Goal: Task Accomplishment & Management: Manage account settings

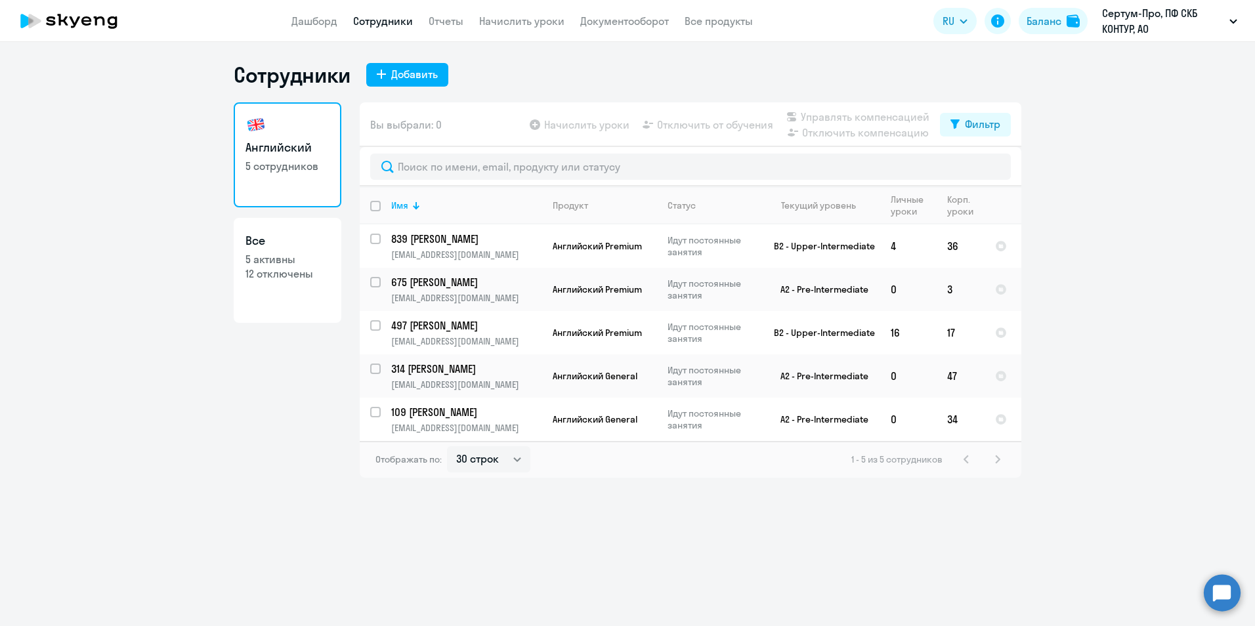
select select "30"
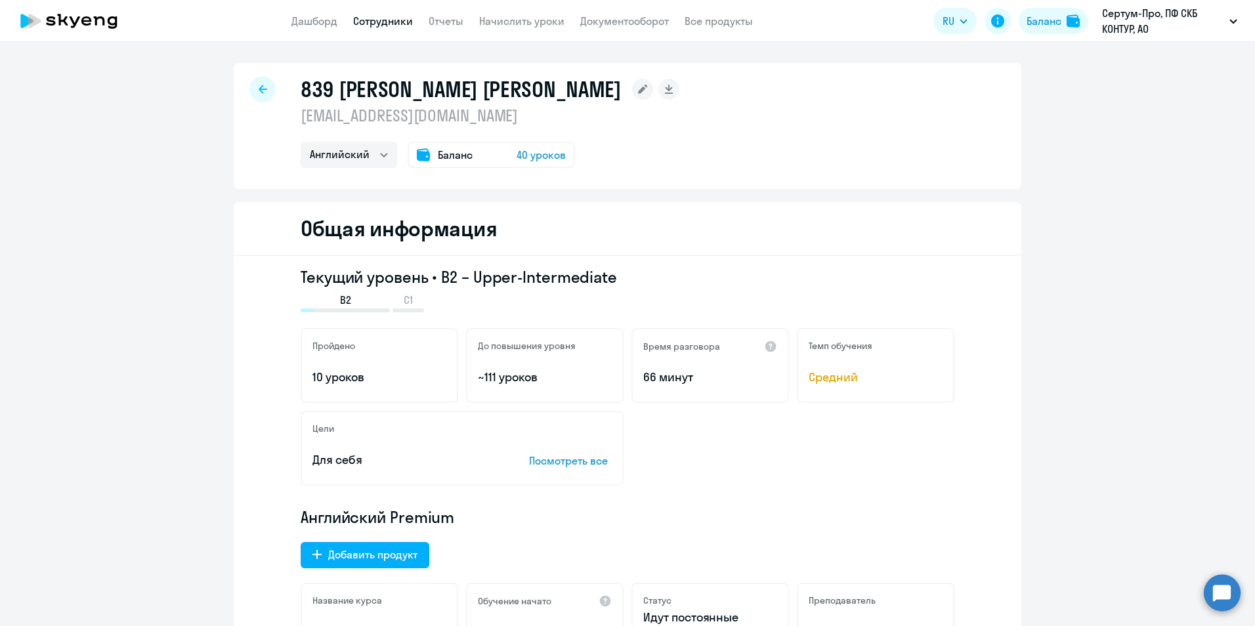
select select "english"
click at [383, 27] on link "Сотрудники" at bounding box center [383, 20] width 60 height 13
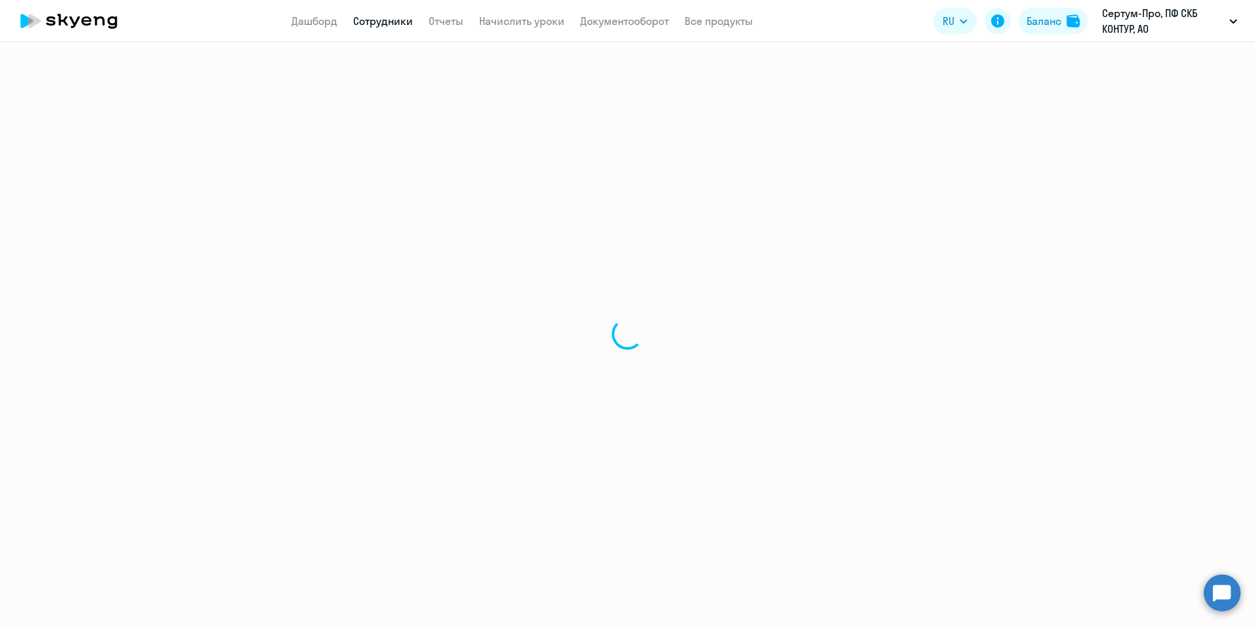
select select "30"
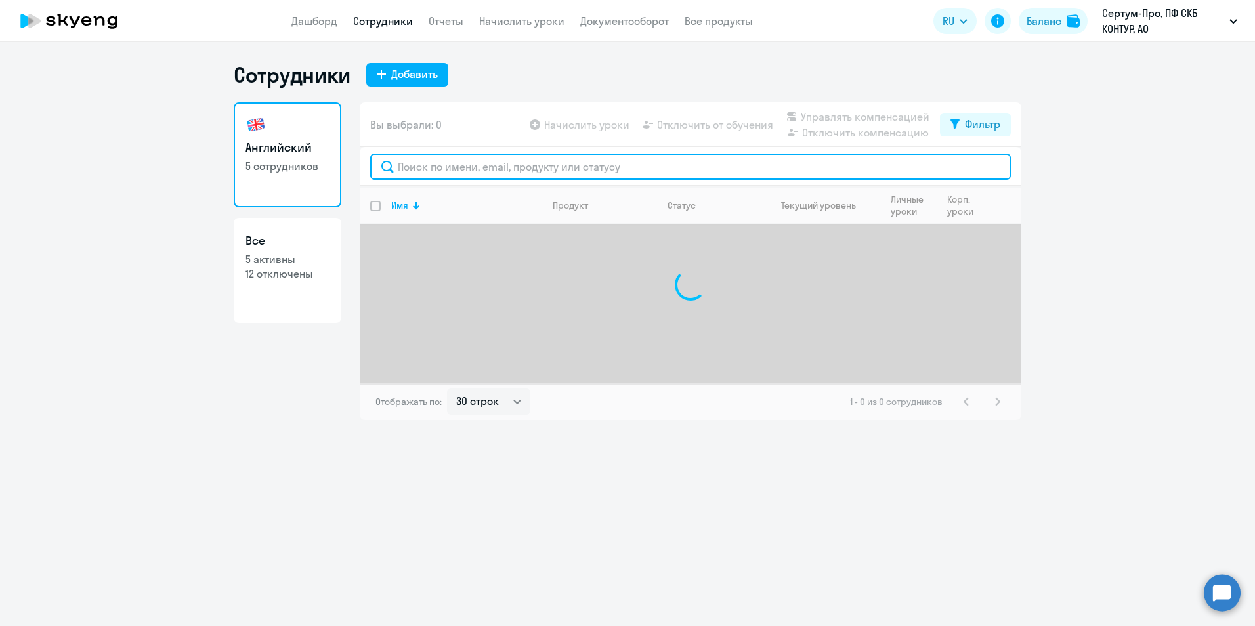
click at [476, 178] on input "text" at bounding box center [690, 167] width 641 height 26
paste input "@nov_marin"
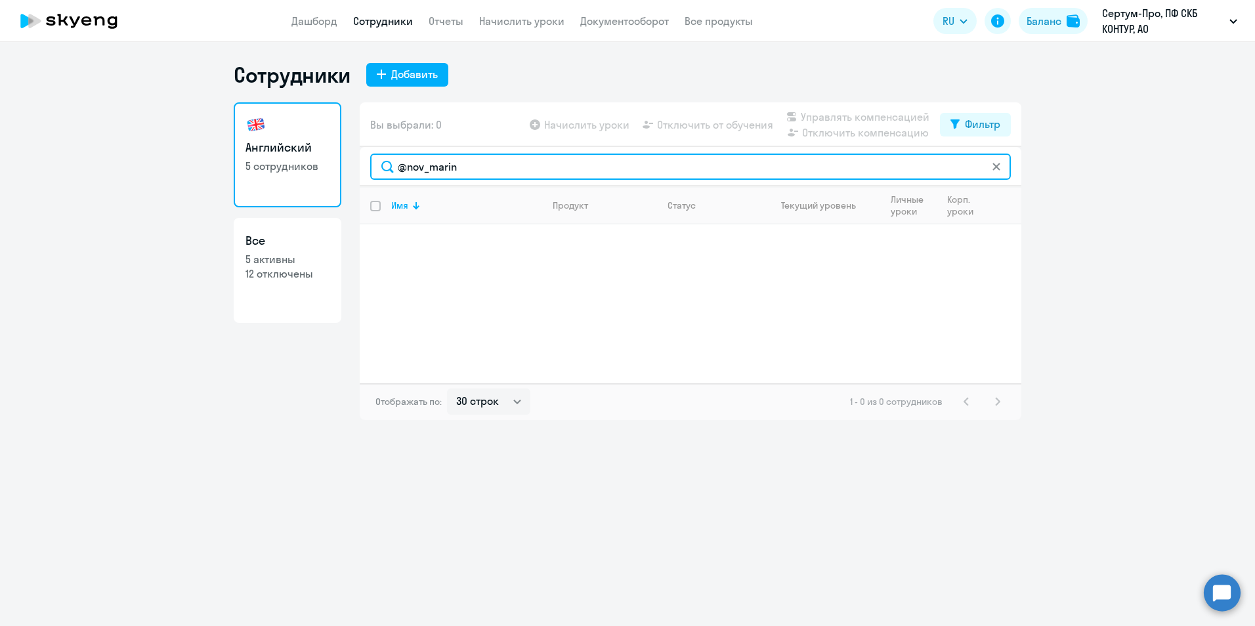
drag, startPoint x: 463, startPoint y: 170, endPoint x: 366, endPoint y: 175, distance: 97.3
click at [366, 175] on div "@nov_marin" at bounding box center [691, 166] width 662 height 39
paste input "49761"
click at [563, 165] on input "49761" at bounding box center [690, 167] width 641 height 26
type input "49761"
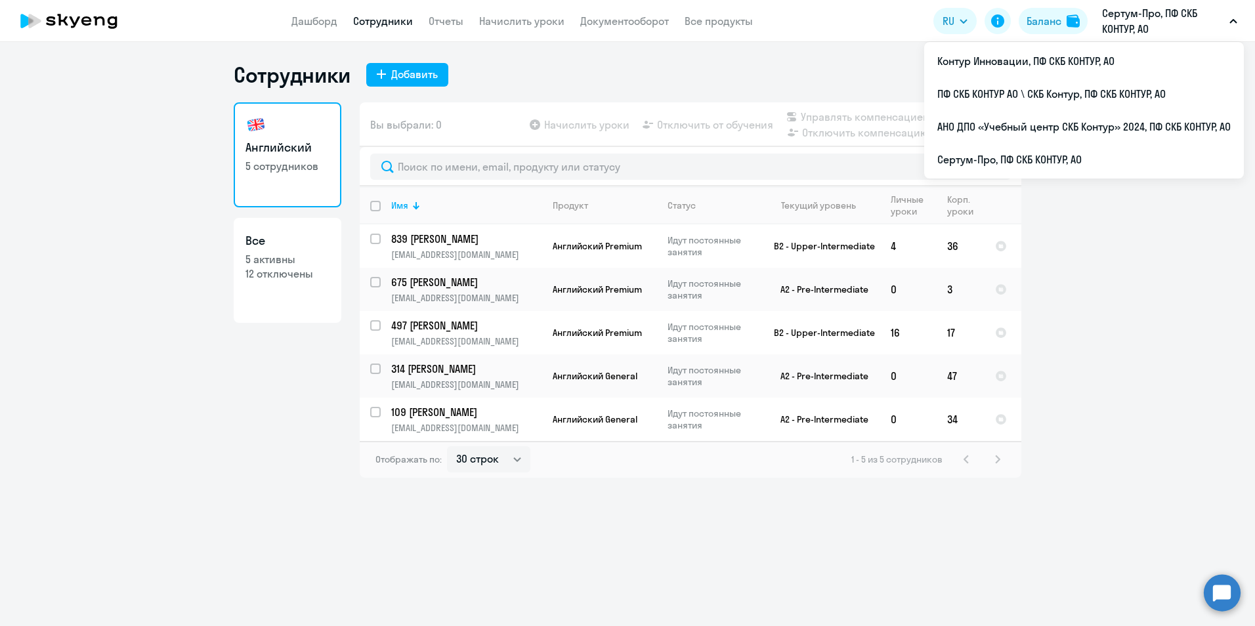
select select "30"
click at [1117, 26] on p "Сертум-Про, ПФ СКБ КОНТУР, АО" at bounding box center [1163, 21] width 122 height 32
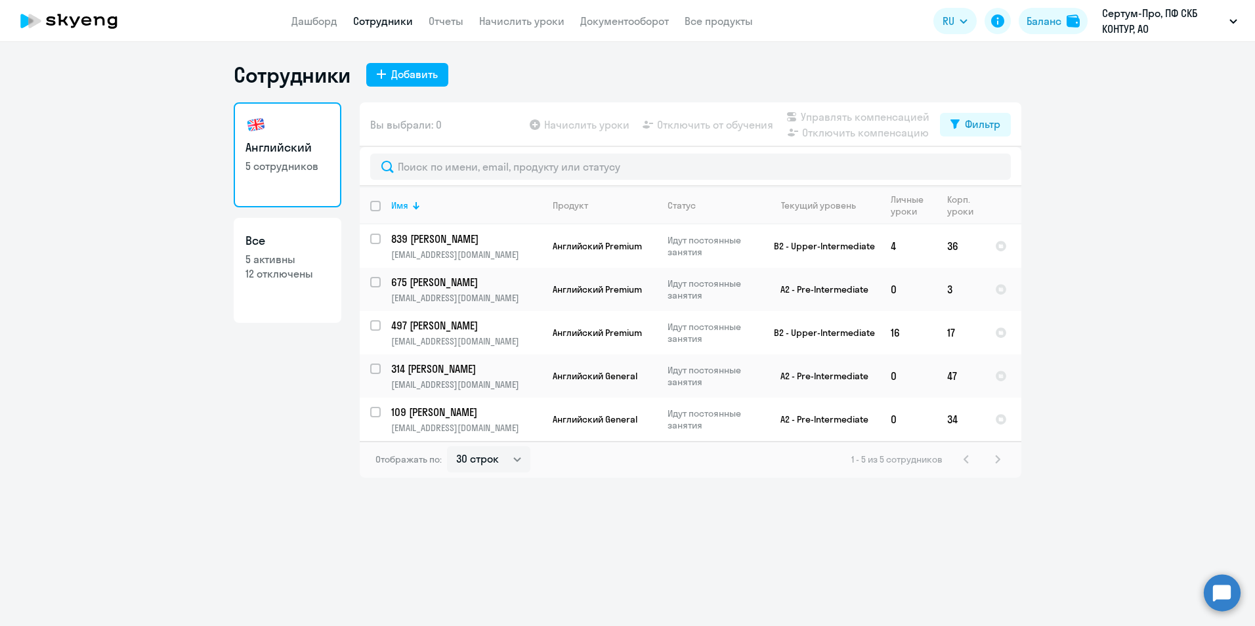
click at [1118, 30] on p "Сертум-Про, ПФ СКБ КОНТУР, АО" at bounding box center [1163, 21] width 122 height 32
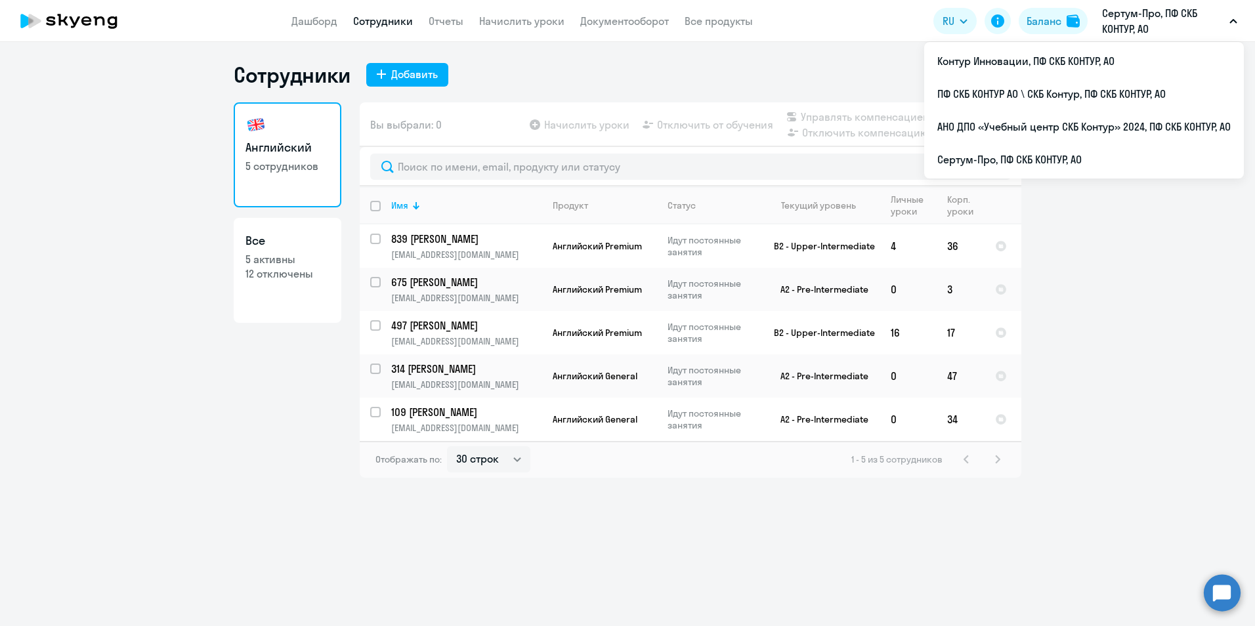
click at [1119, 26] on p "Сертум-Про, ПФ СКБ КОНТУР, АО" at bounding box center [1163, 21] width 122 height 32
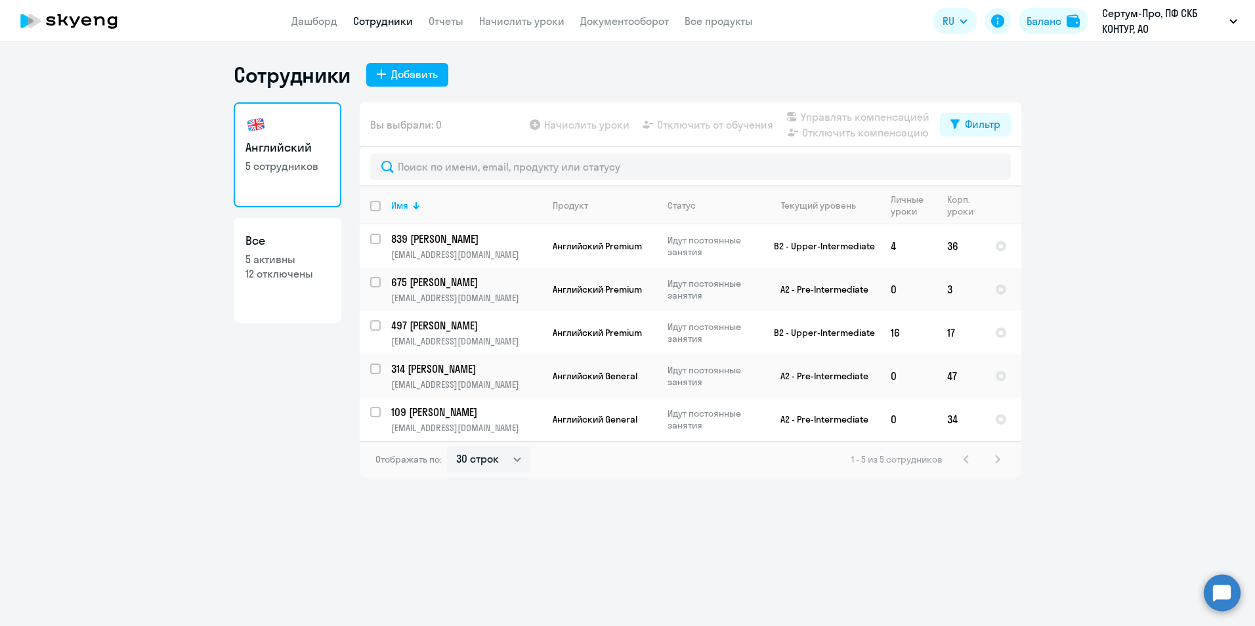
click at [1119, 26] on p "Сертум-Про, ПФ СКБ КОНТУР, АО" at bounding box center [1163, 21] width 122 height 32
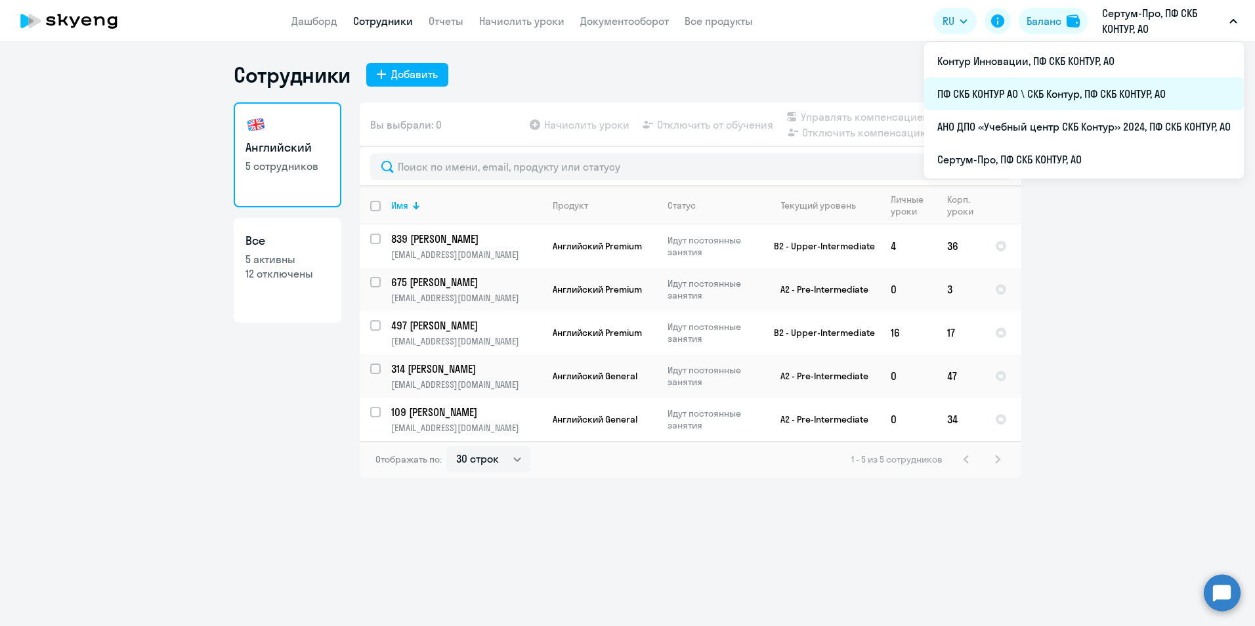
click at [1109, 93] on li "ПФ СКБ КОНТУР АО \ СКБ Контур, ПФ СКБ КОНТУР, АО" at bounding box center [1084, 93] width 320 height 33
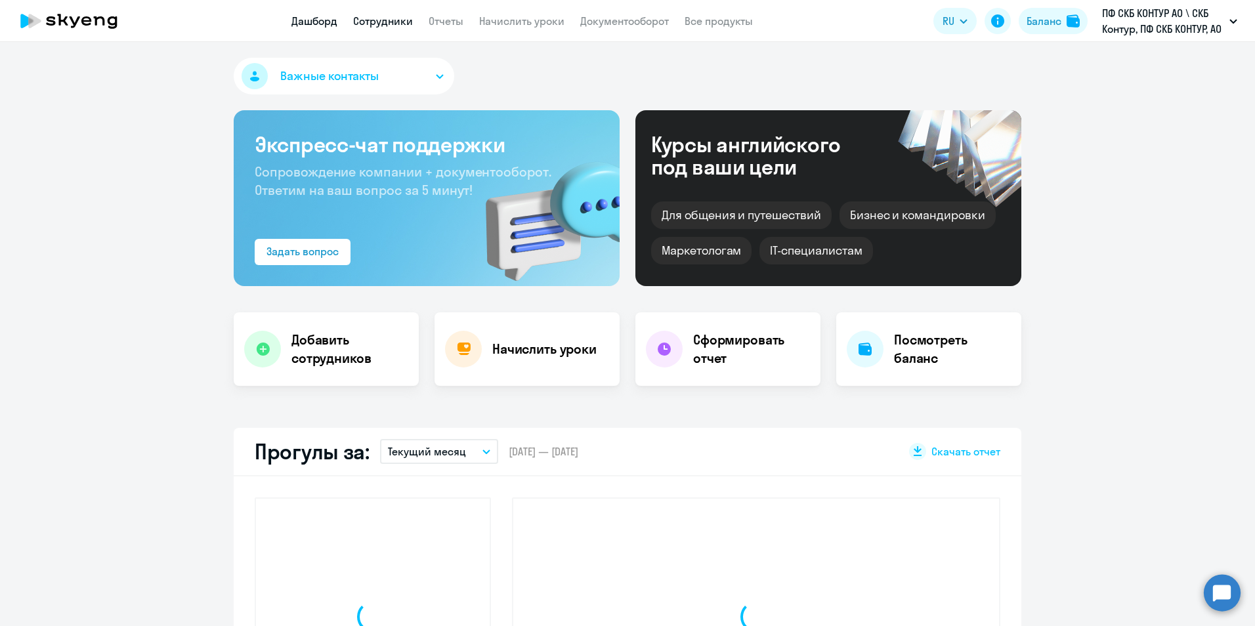
click at [366, 11] on app-header "Дашборд Сотрудники Отчеты Начислить уроки Документооборот Все продукты Дашборд …" at bounding box center [627, 21] width 1255 height 42
click at [368, 17] on link "Сотрудники" at bounding box center [383, 20] width 60 height 13
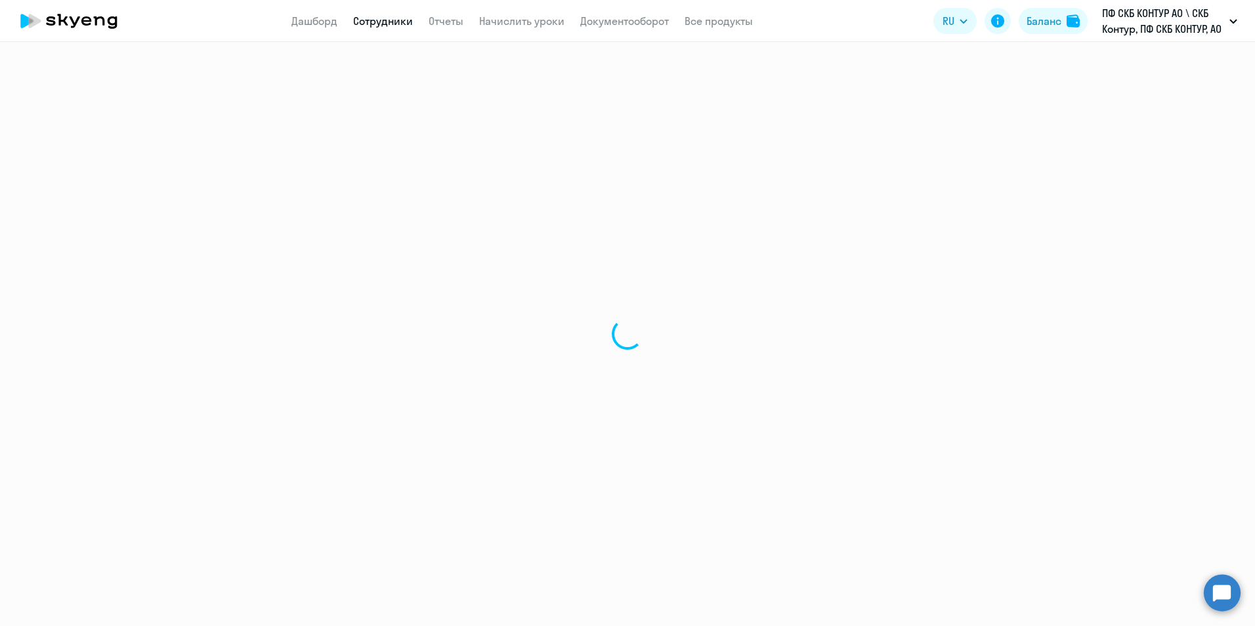
select select "30"
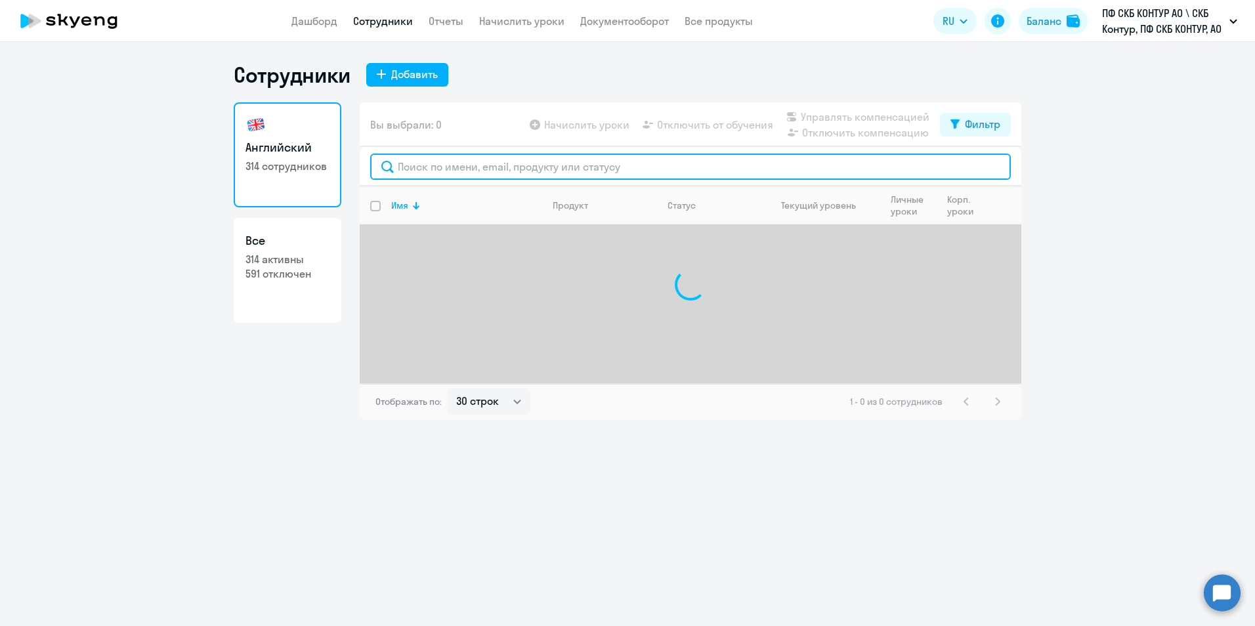
click at [467, 162] on input "text" at bounding box center [690, 167] width 641 height 26
paste input "49761"
type input "49761"
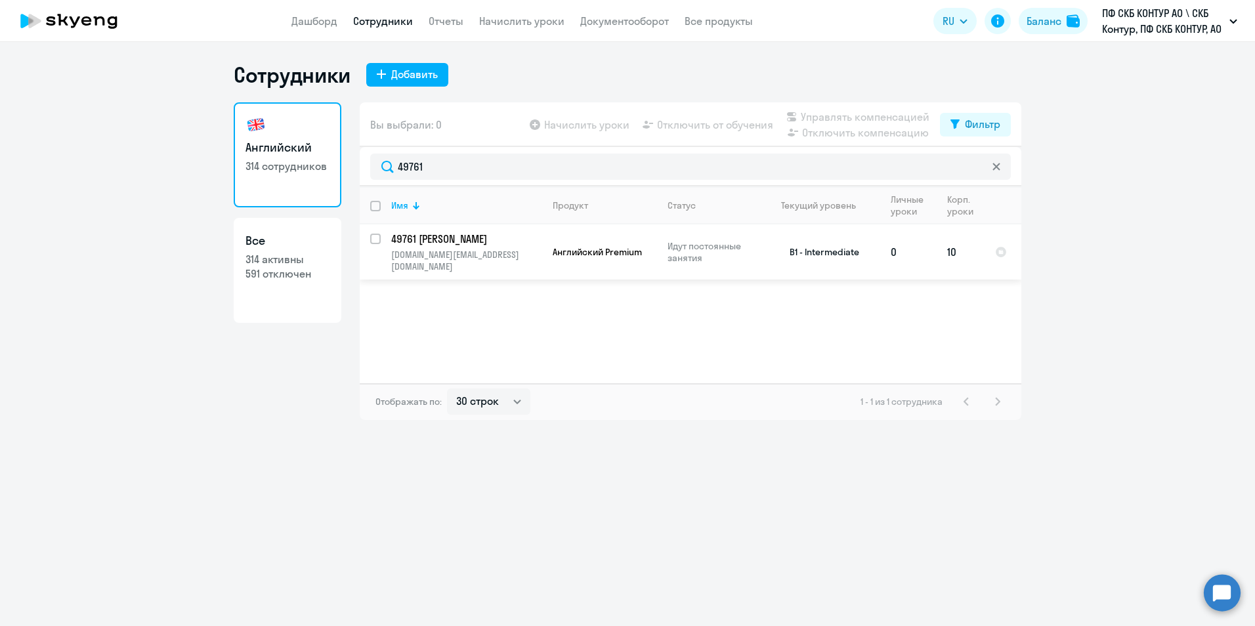
click at [564, 246] on span "Английский Premium" at bounding box center [597, 252] width 89 height 12
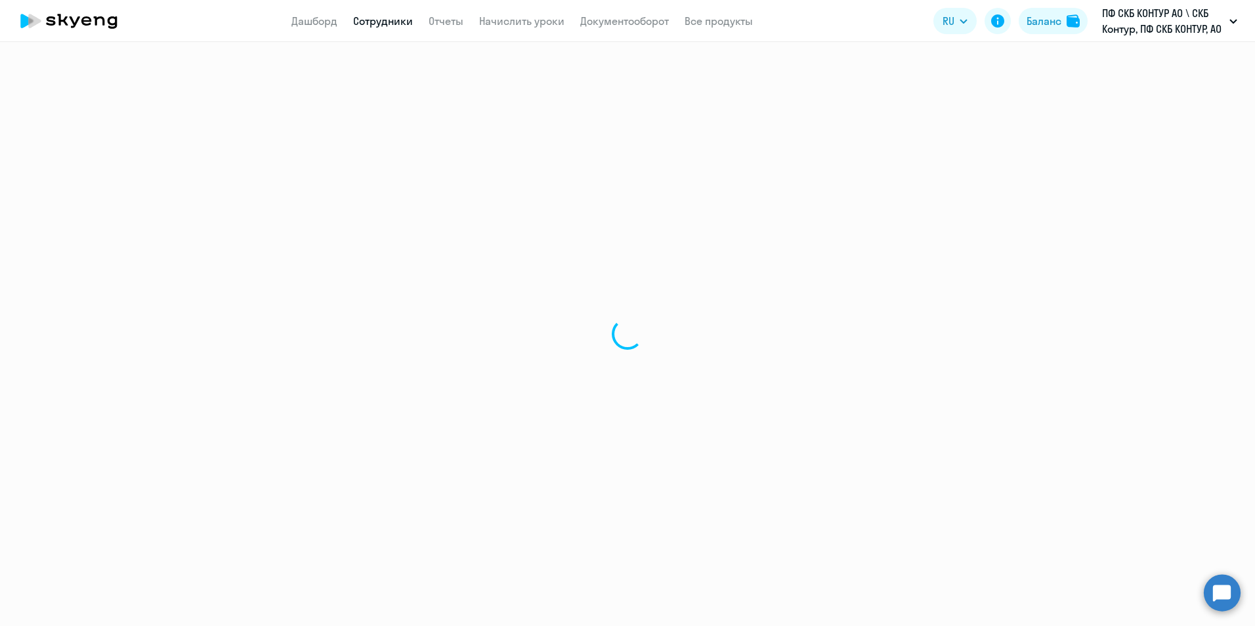
select select "english"
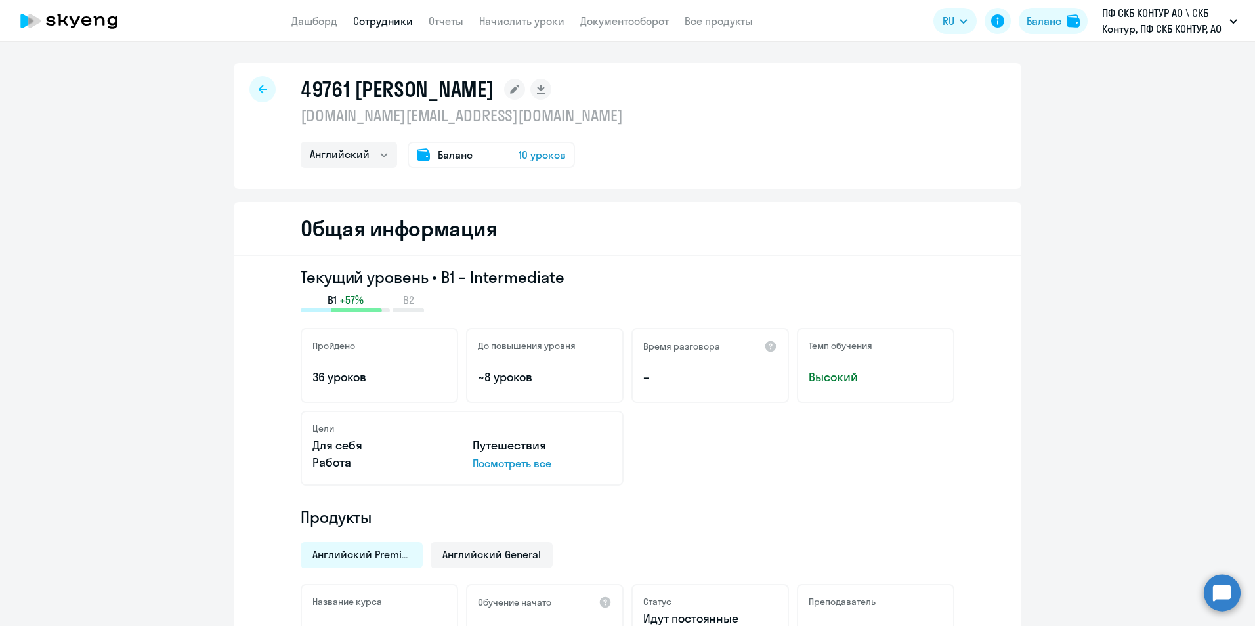
click at [463, 171] on div "49761 Новокшанова Марина Юрьевна nov.mu@skbkontur.ru Английский Баланс 10 уроков" at bounding box center [628, 126] width 788 height 126
click at [469, 158] on div "Баланс 10 уроков" at bounding box center [491, 155] width 167 height 26
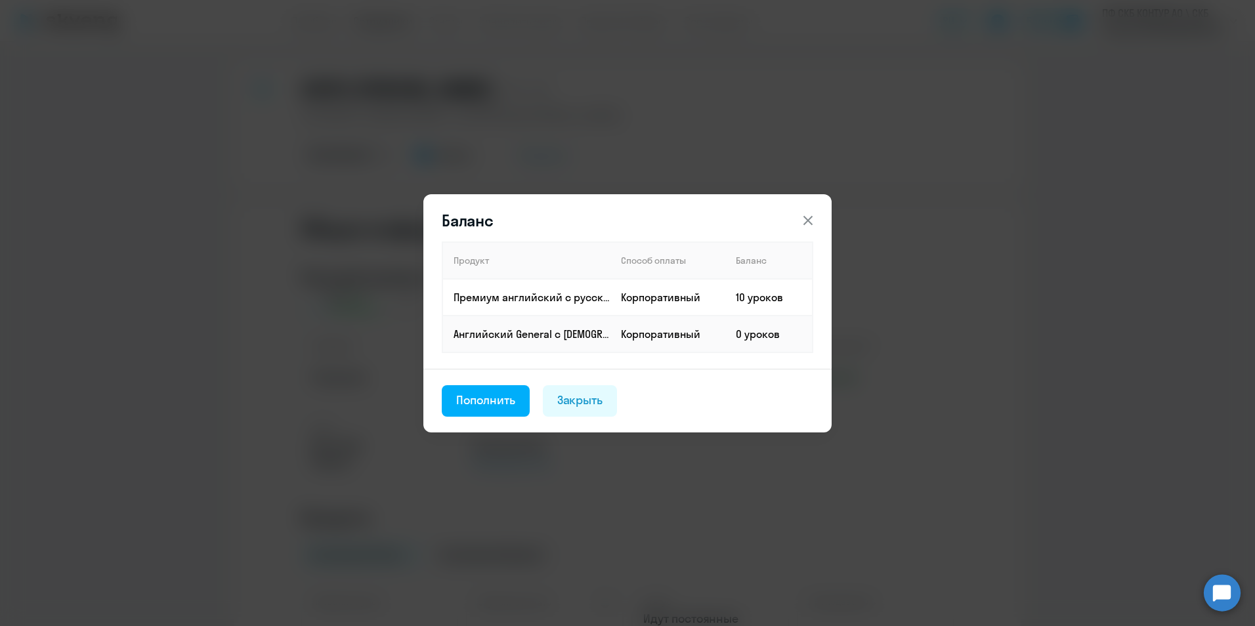
click at [805, 217] on icon at bounding box center [808, 219] width 9 height 9
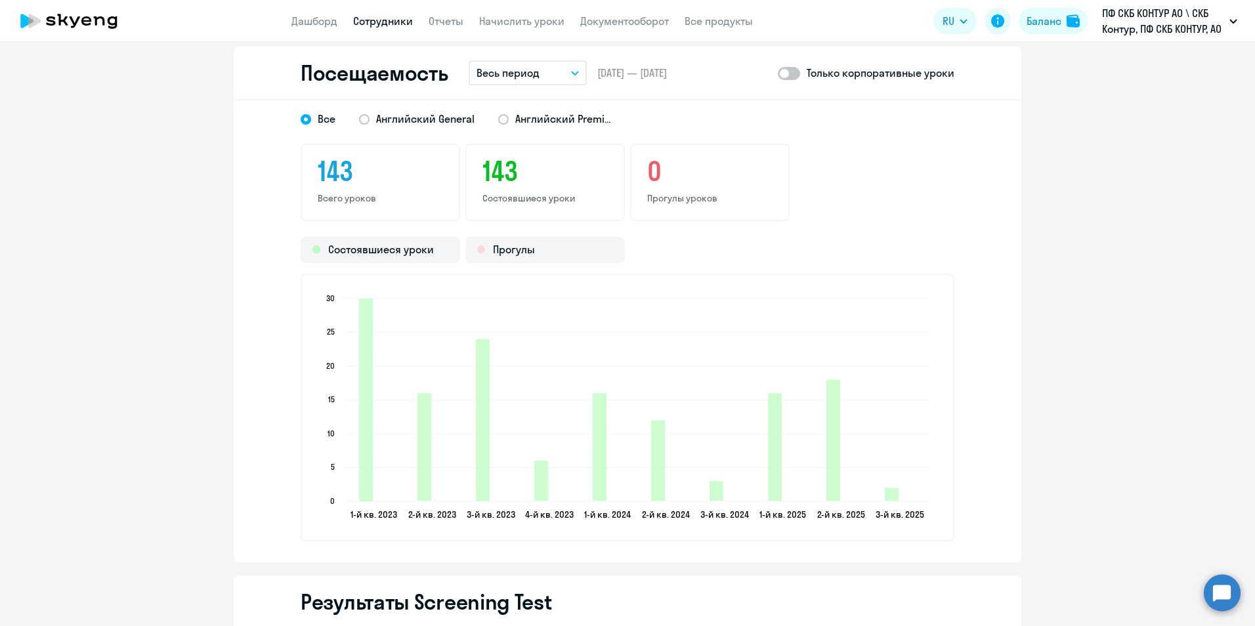
scroll to position [1560, 0]
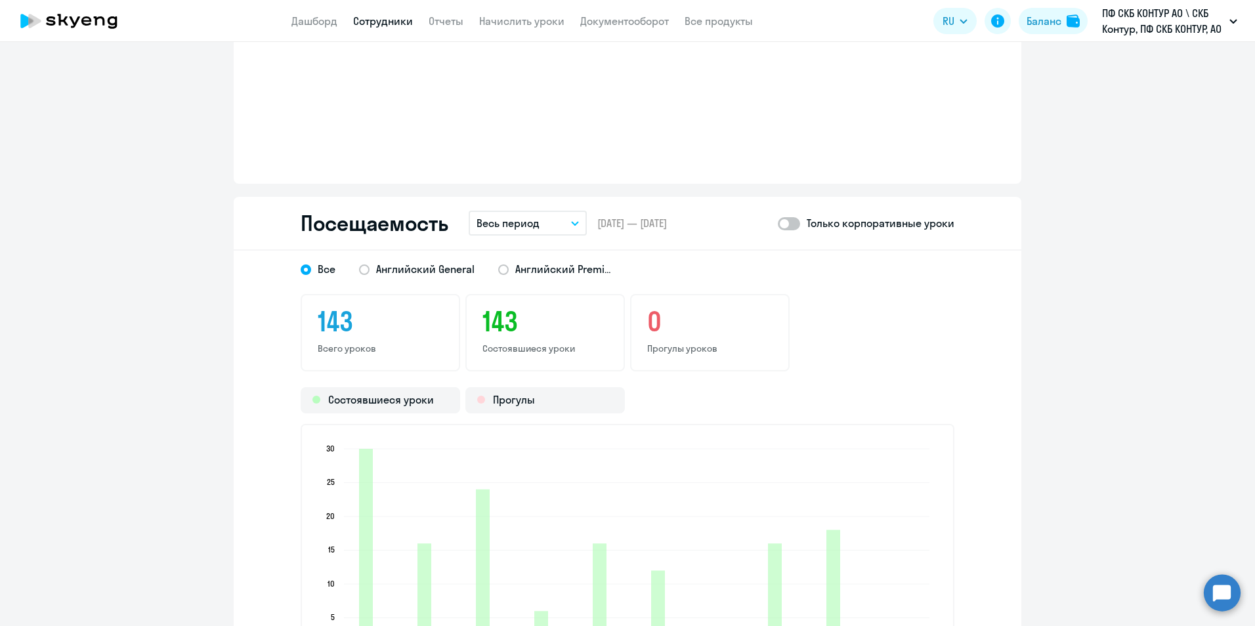
click at [510, 223] on p "Весь период" at bounding box center [508, 223] width 63 height 16
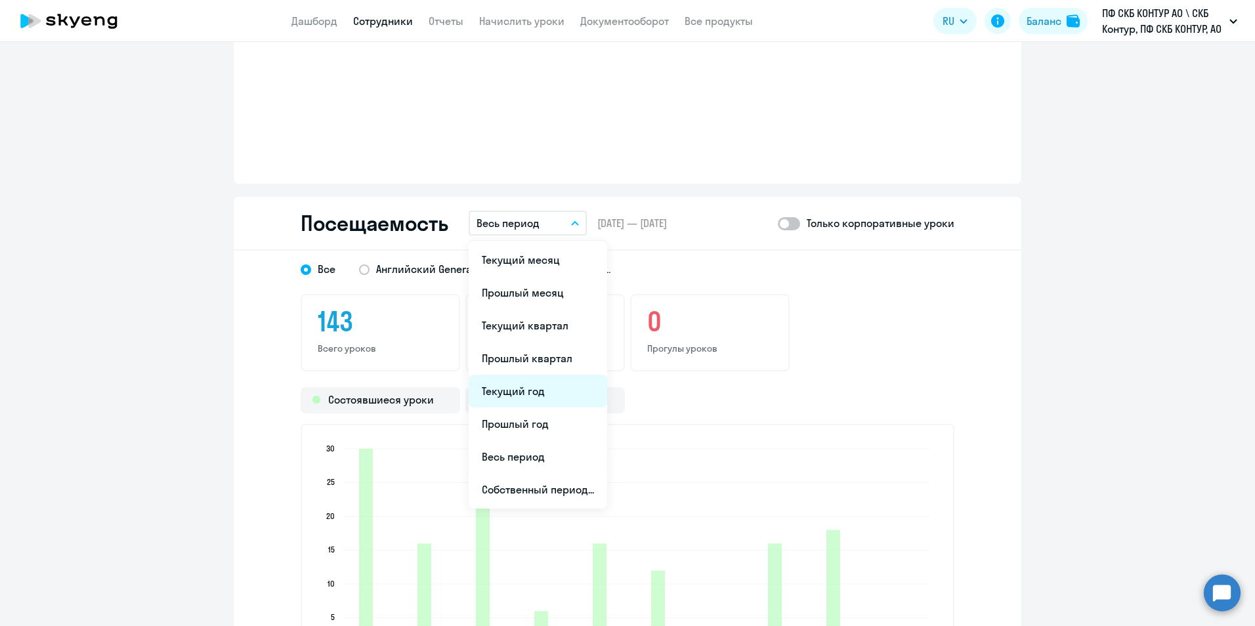
click at [532, 391] on li "Текущий год" at bounding box center [538, 391] width 139 height 33
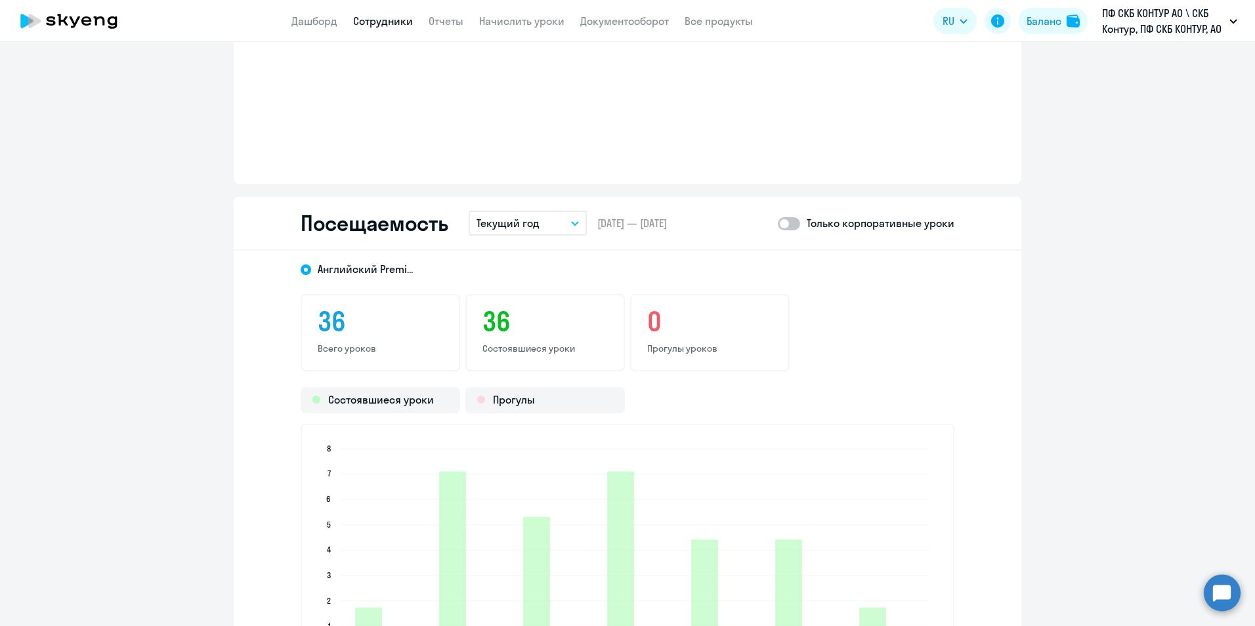
click at [788, 220] on span at bounding box center [789, 223] width 22 height 13
click at [778, 223] on input "checkbox" at bounding box center [777, 223] width 1 height 1
checkbox input "true"
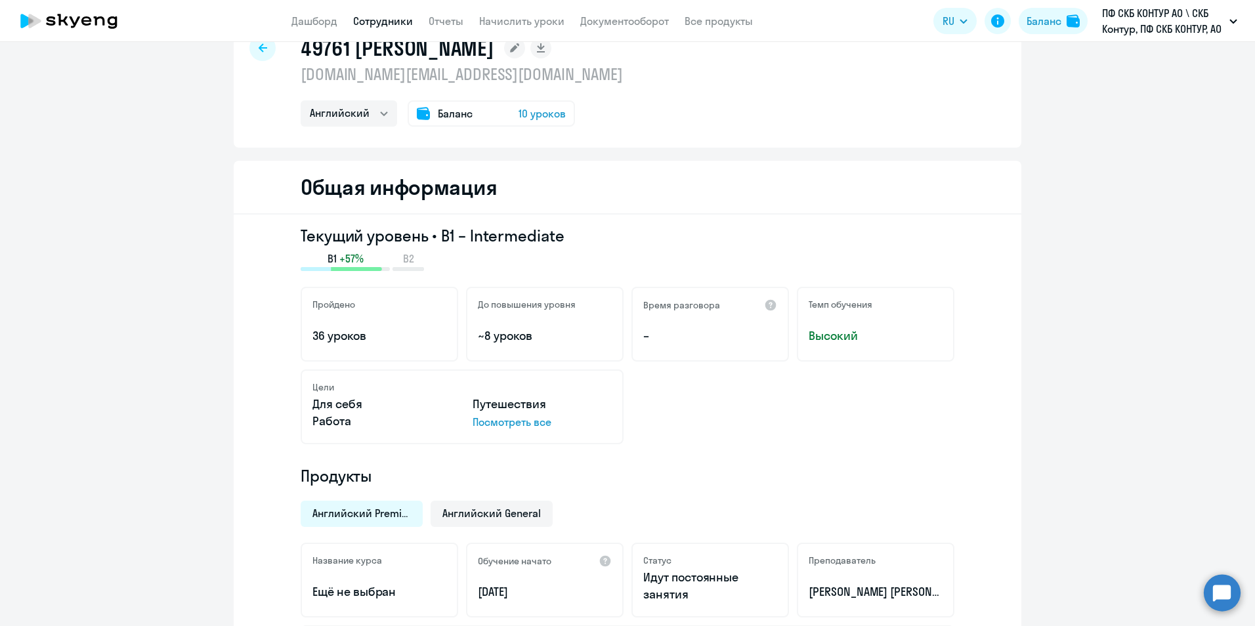
scroll to position [0, 0]
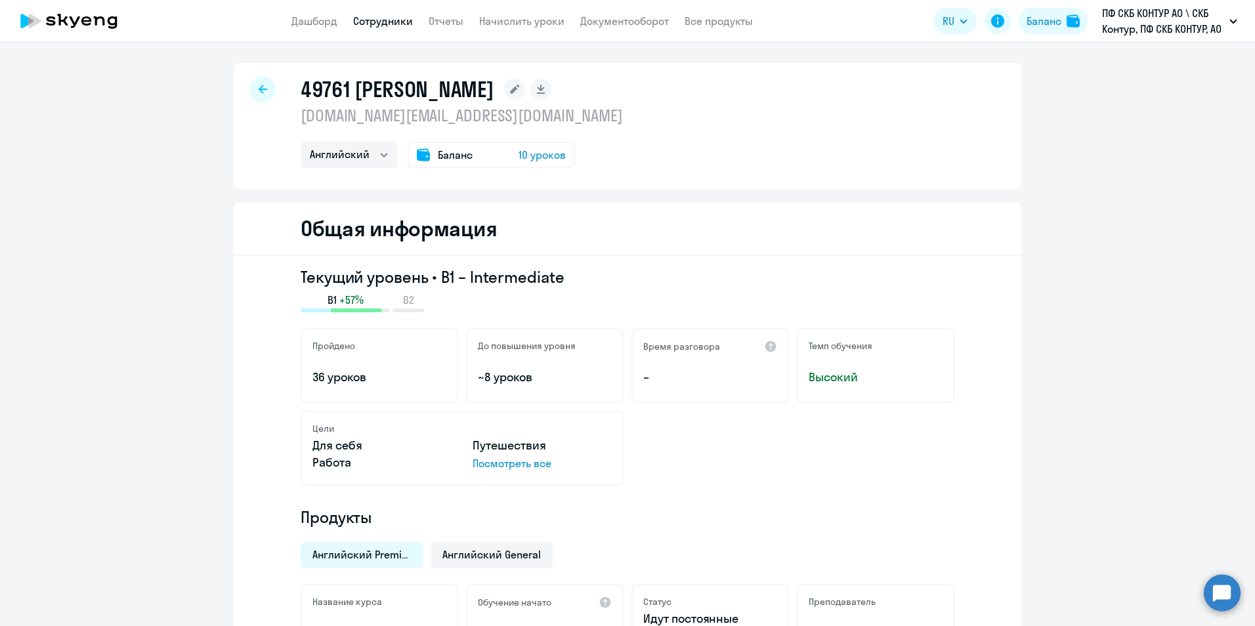
click at [313, 87] on h1 "49761 Новокшанова Марина Юрьевна" at bounding box center [397, 89] width 193 height 26
copy h1 "49761"
click at [386, 24] on link "Сотрудники" at bounding box center [383, 20] width 60 height 13
select select "30"
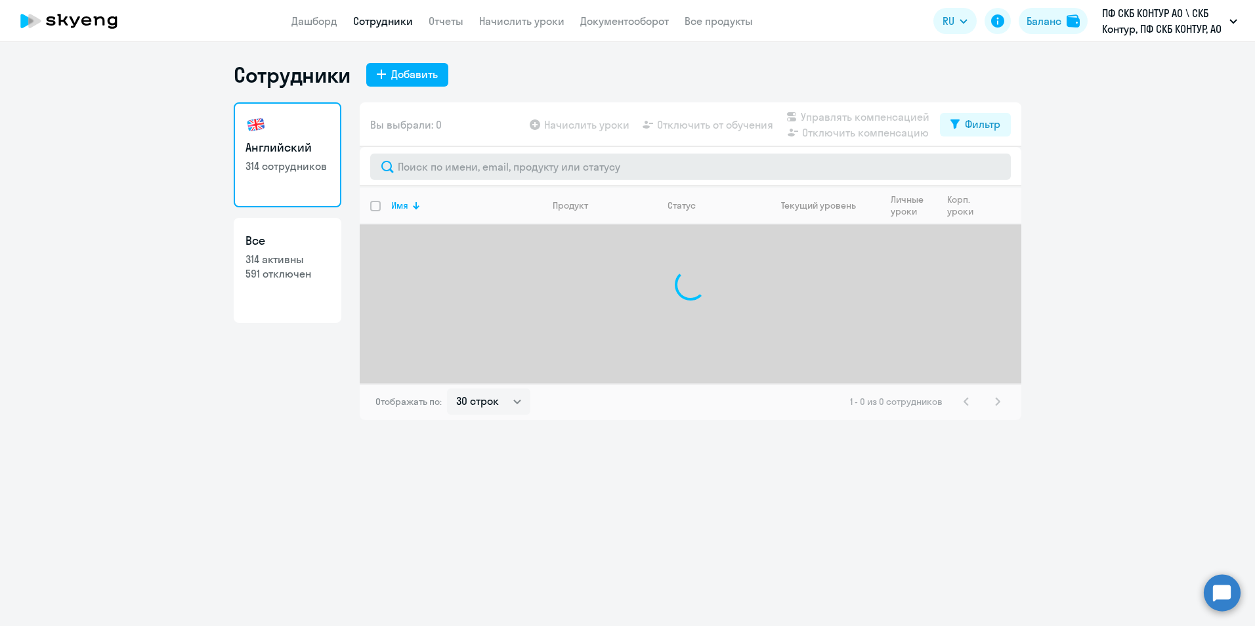
click at [514, 154] on div at bounding box center [691, 166] width 662 height 39
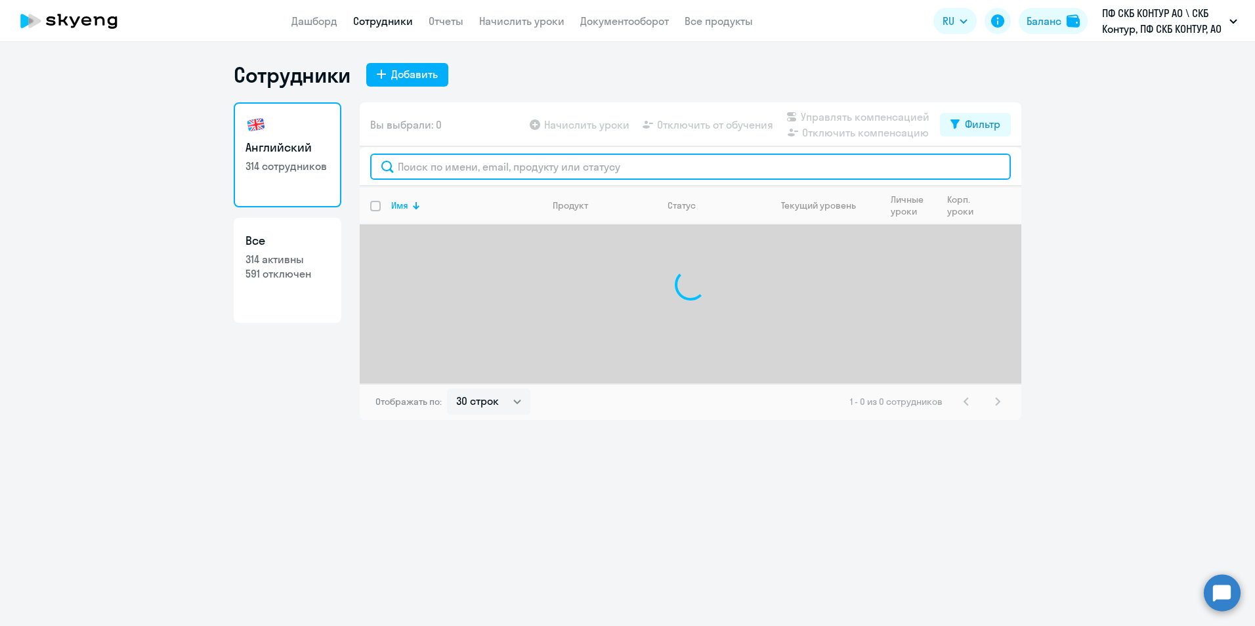
click at [515, 162] on input "text" at bounding box center [690, 167] width 641 height 26
paste input "49761"
type input "49761"
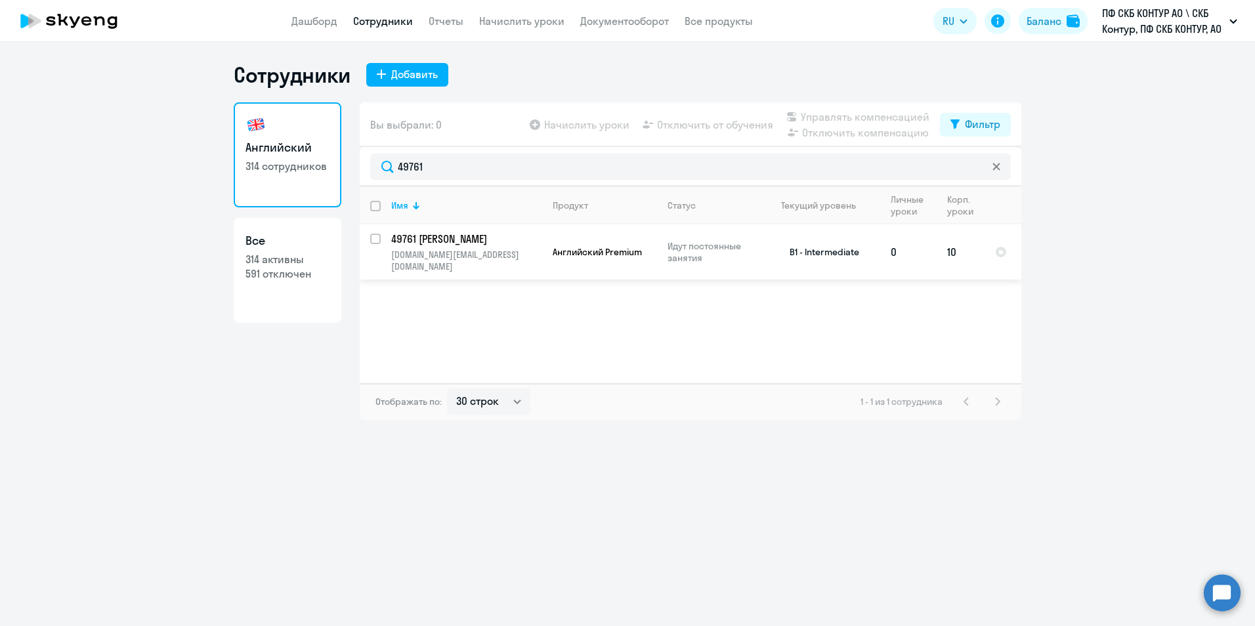
click at [376, 234] on input "select row 20350412" at bounding box center [383, 247] width 26 height 26
checkbox input "true"
click at [714, 119] on span "Отключить от обучения" at bounding box center [715, 125] width 116 height 16
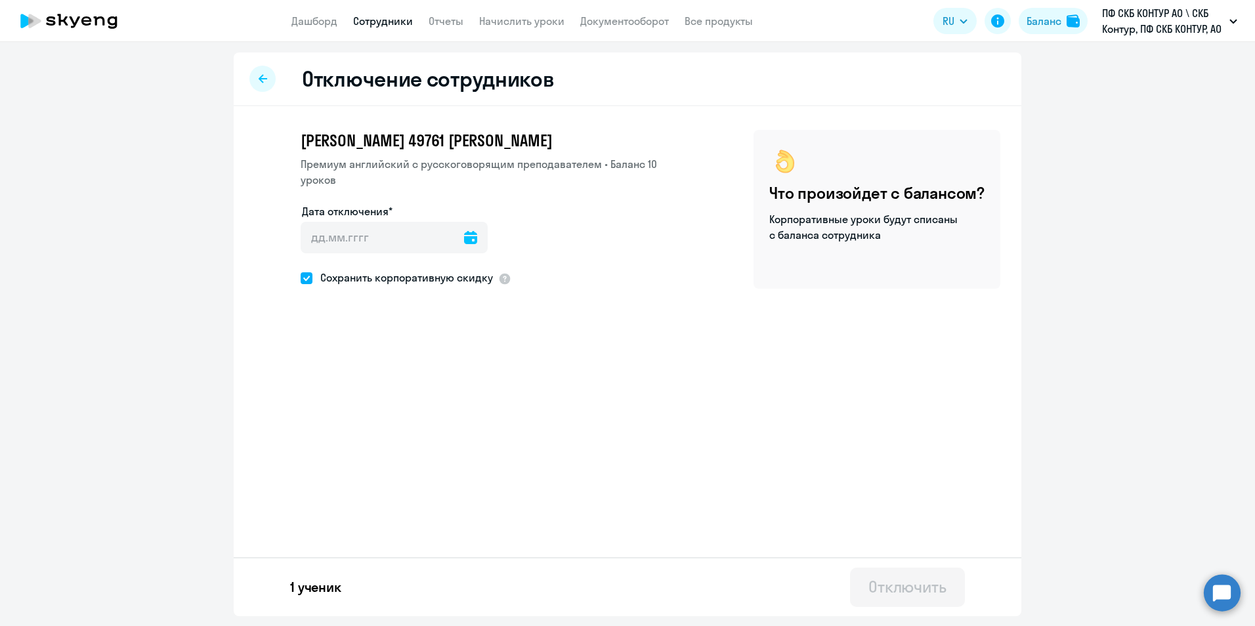
click at [468, 244] on icon at bounding box center [470, 237] width 13 height 13
click at [423, 390] on span "15" at bounding box center [424, 391] width 24 height 24
type input "15.08.2025"
type input "15.8.2025"
click at [896, 584] on div "Отключить" at bounding box center [908, 586] width 78 height 21
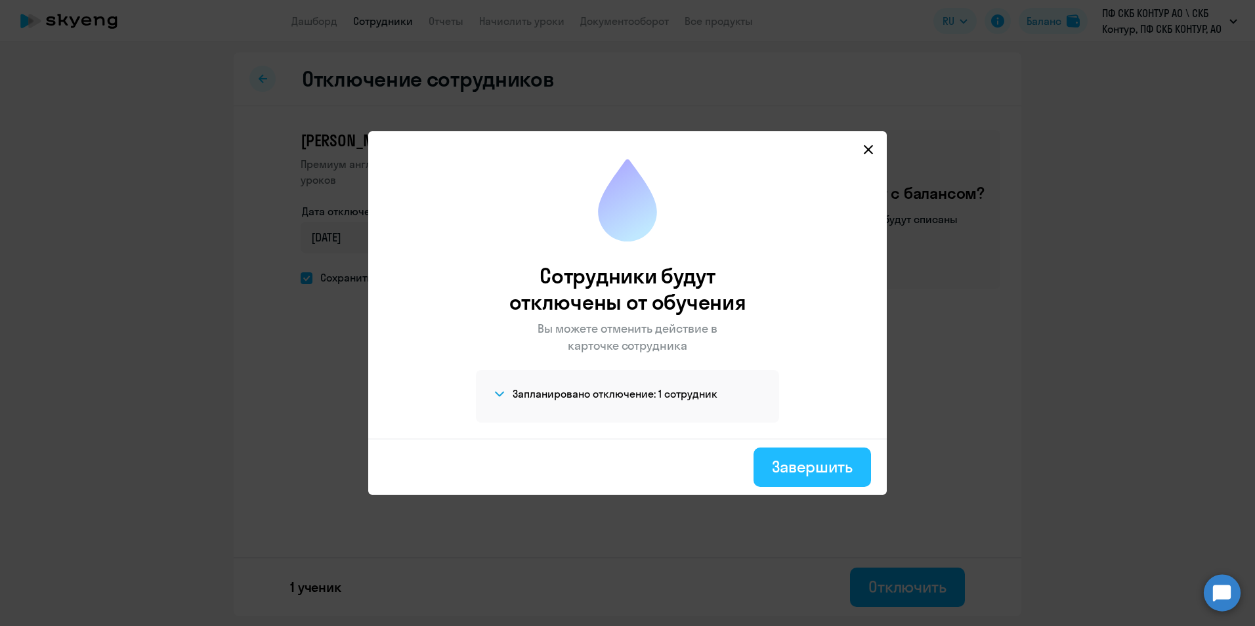
click at [817, 465] on div "Завершить" at bounding box center [812, 466] width 81 height 21
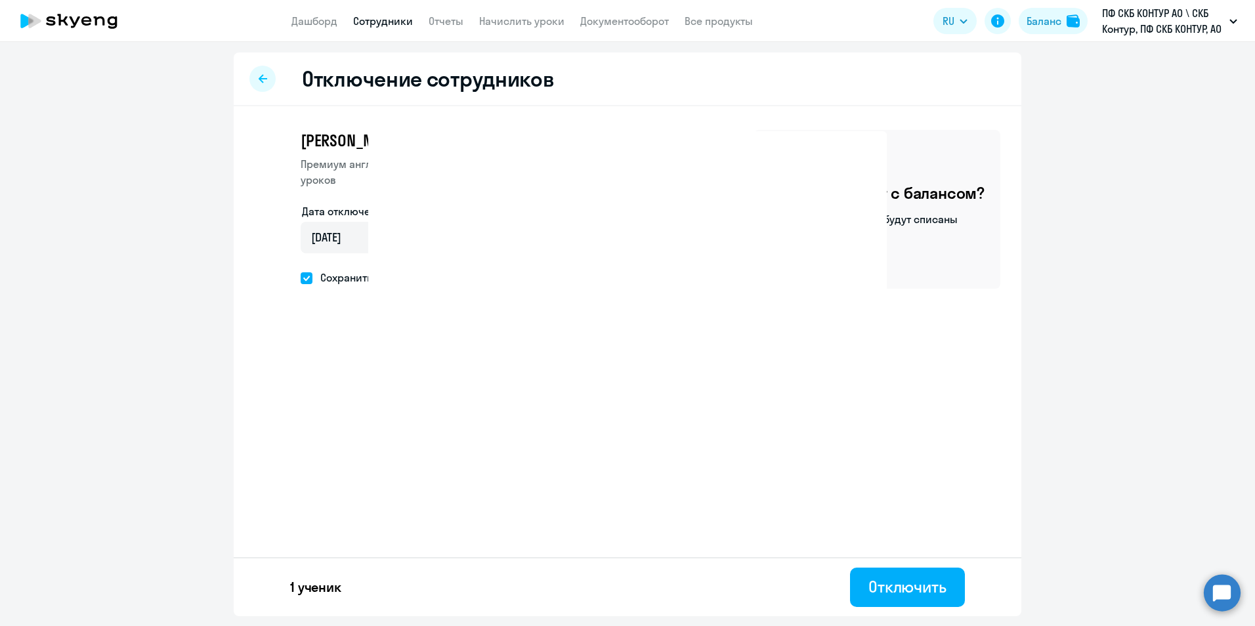
select select "30"
